Goal: Task Accomplishment & Management: Use online tool/utility

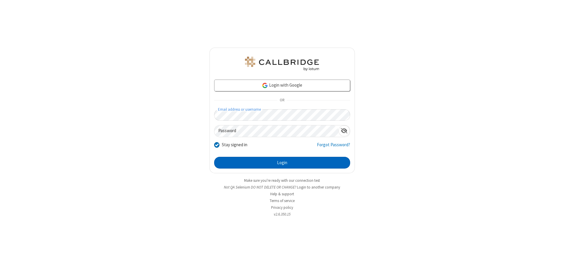
click at [282, 163] on button "Login" at bounding box center [282, 163] width 136 height 12
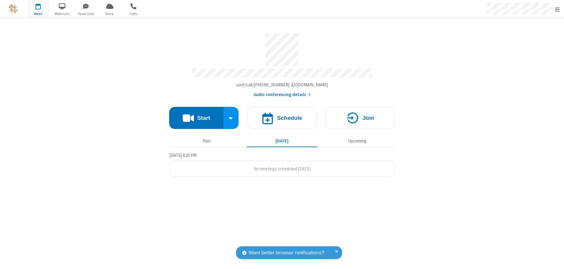
click at [196, 115] on button "Start" at bounding box center [196, 118] width 54 height 22
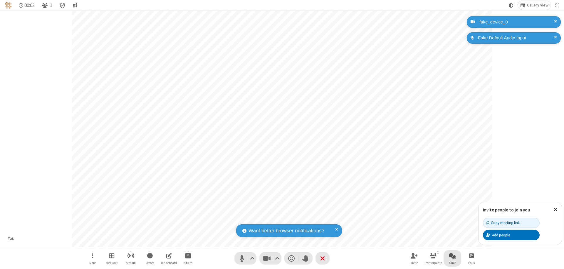
click at [452, 256] on span "Open chat" at bounding box center [452, 255] width 7 height 7
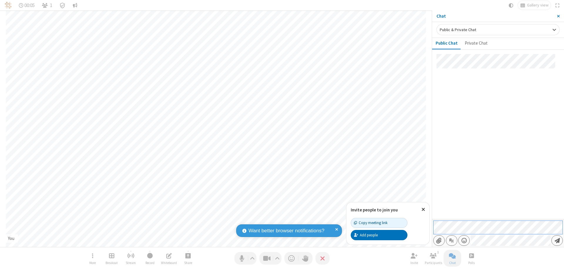
click at [557, 241] on span "Send message" at bounding box center [557, 241] width 5 height 6
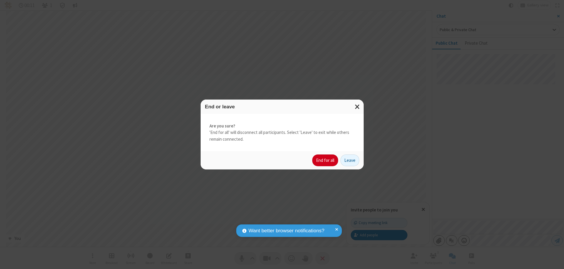
click at [326, 160] on button "End for all" at bounding box center [325, 161] width 26 height 12
